Goal: Transaction & Acquisition: Purchase product/service

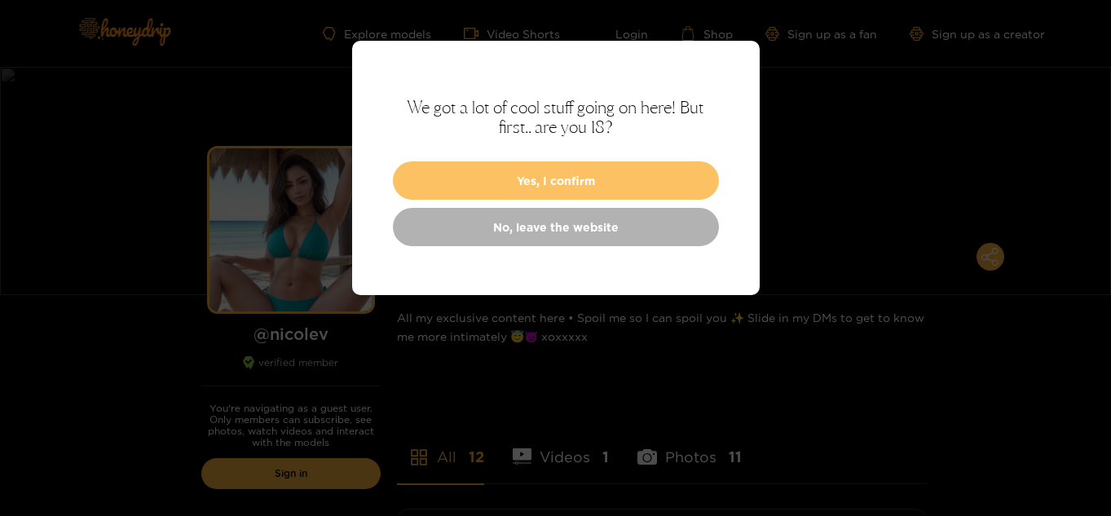
click at [556, 183] on button "Yes, I confirm" at bounding box center [556, 180] width 326 height 38
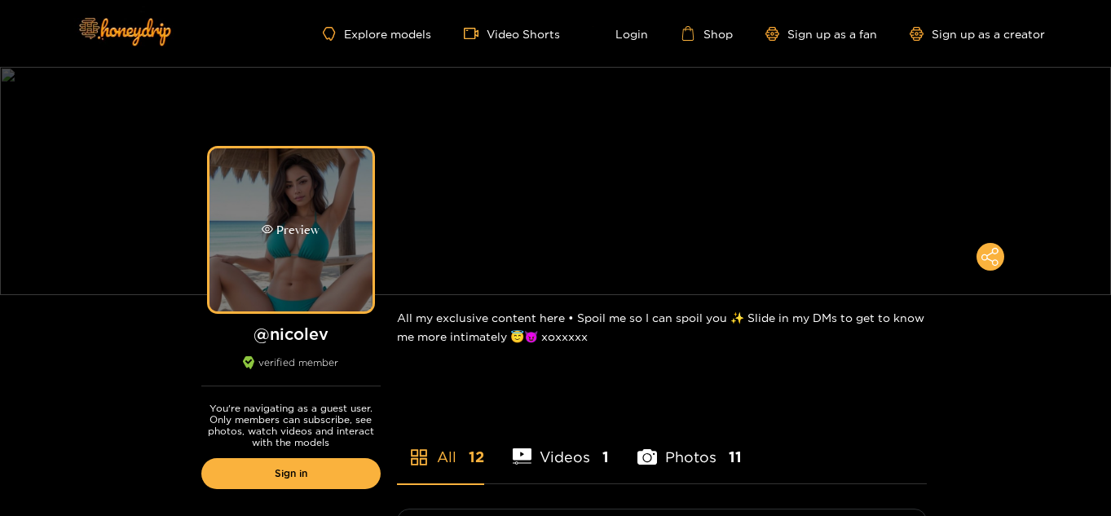
click at [322, 246] on div "Preview" at bounding box center [291, 229] width 163 height 163
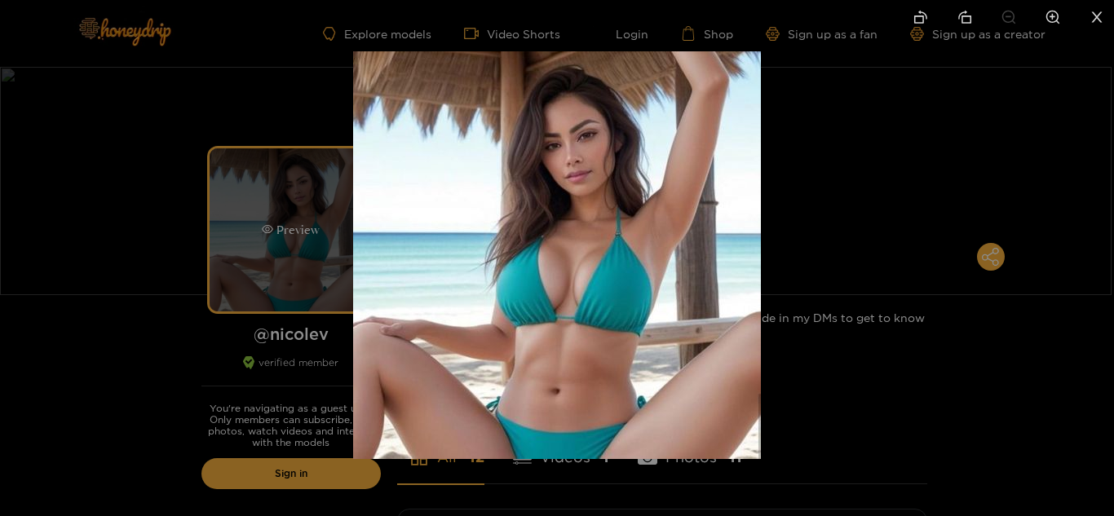
click at [322, 246] on div at bounding box center [557, 258] width 1114 height 516
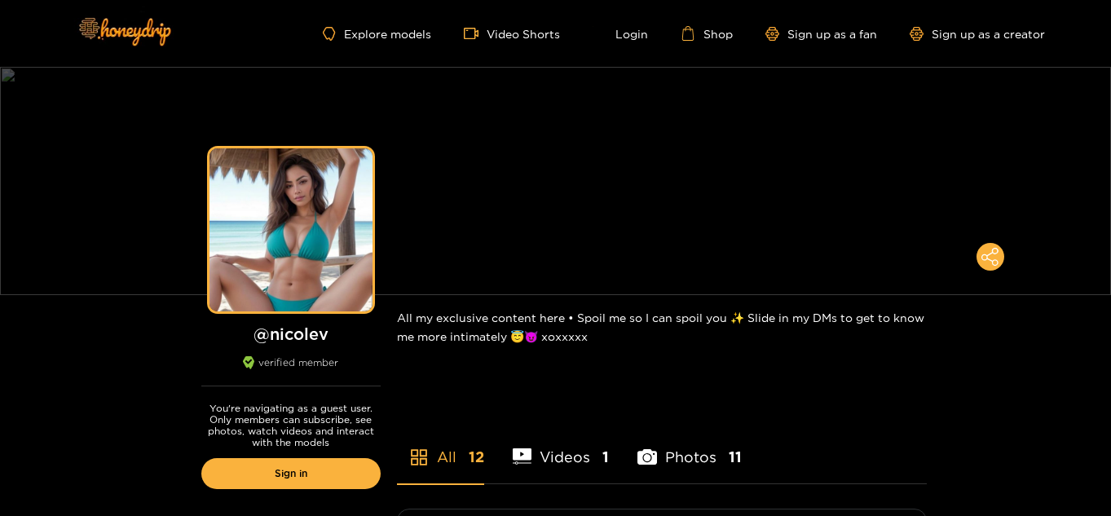
click at [549, 454] on li "Videos 1" at bounding box center [561, 446] width 97 height 73
click at [673, 458] on li "Photos 11" at bounding box center [690, 446] width 104 height 73
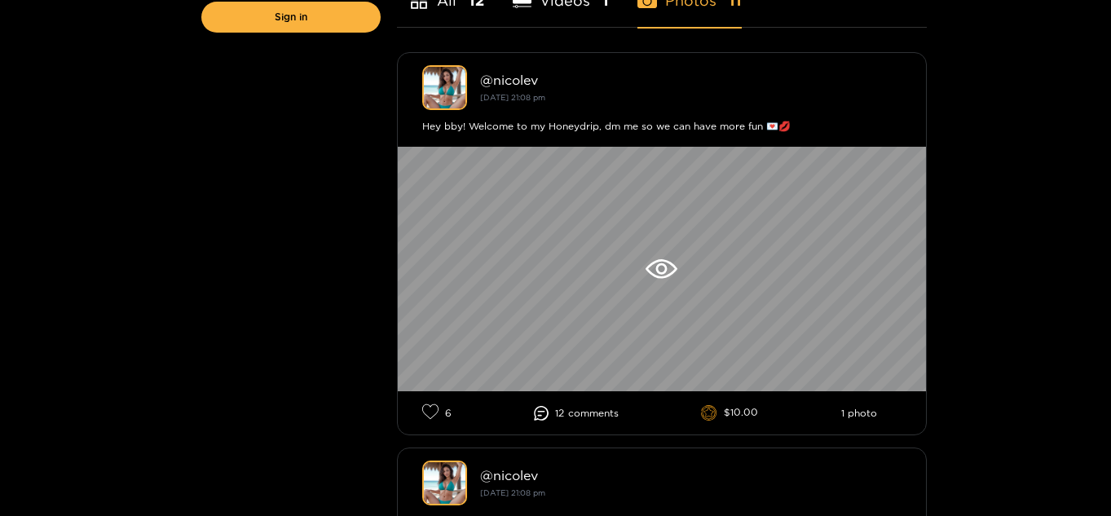
scroll to position [489, 0]
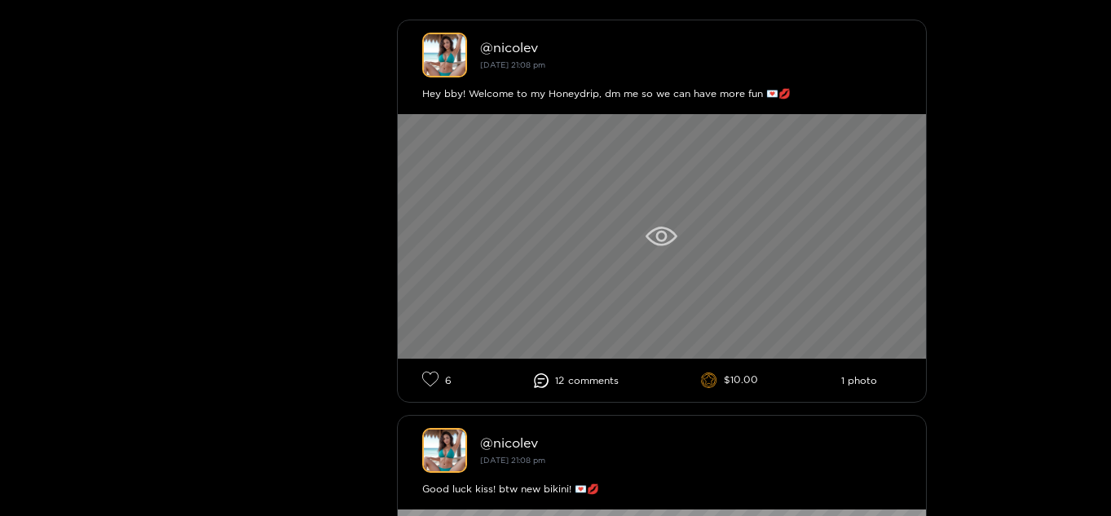
click at [658, 232] on icon at bounding box center [660, 236] width 11 height 11
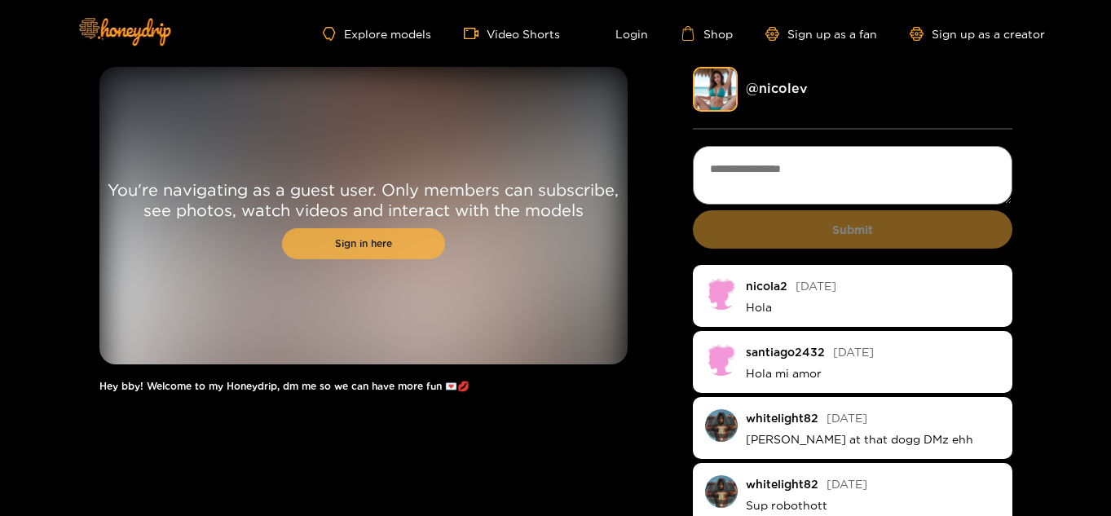
click at [336, 236] on link "Sign in here" at bounding box center [363, 243] width 163 height 31
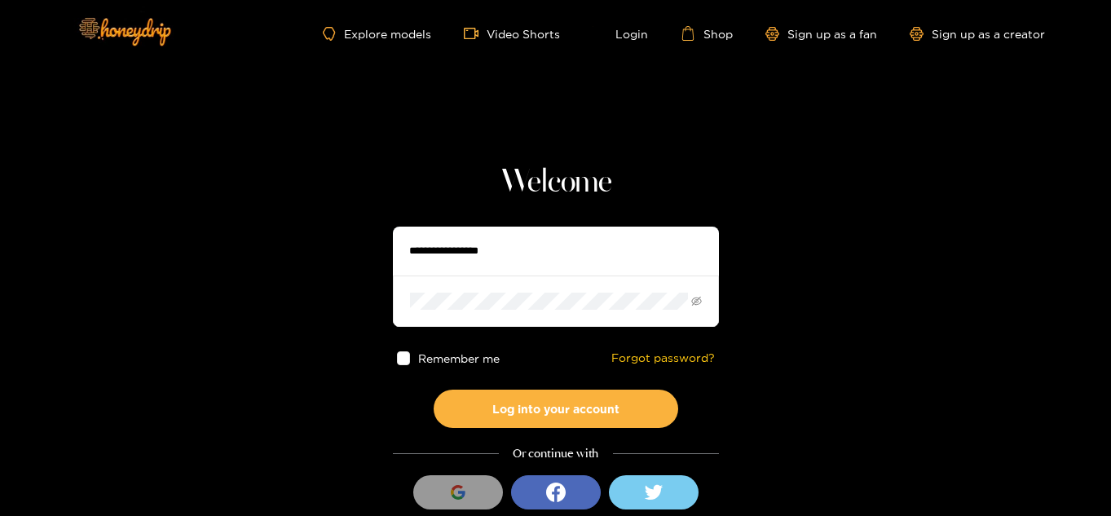
type input "*********"
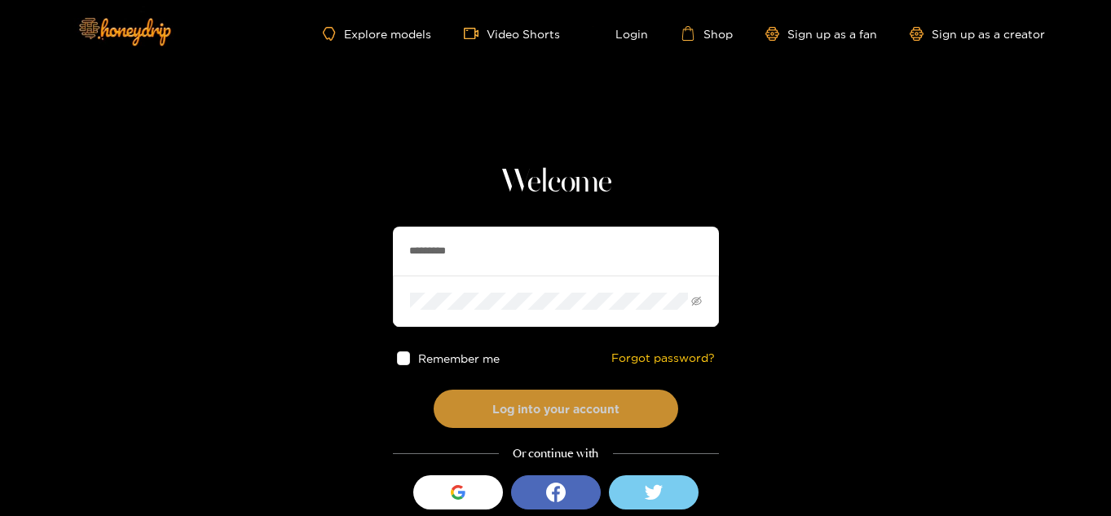
click at [528, 409] on button "Log into your account" at bounding box center [556, 409] width 245 height 38
